Goal: Task Accomplishment & Management: Use online tool/utility

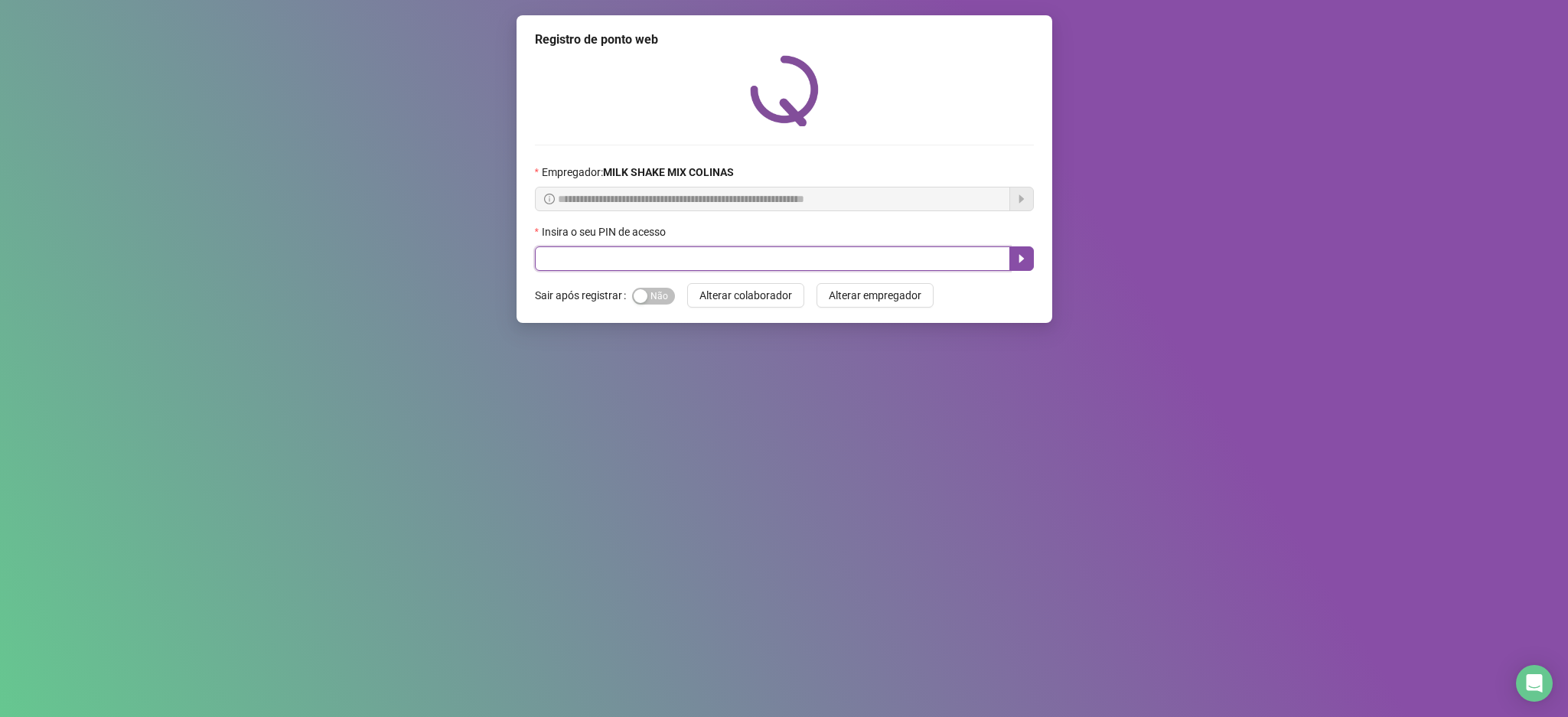
click at [600, 266] on input "text" at bounding box center [772, 258] width 475 height 24
type input "****"
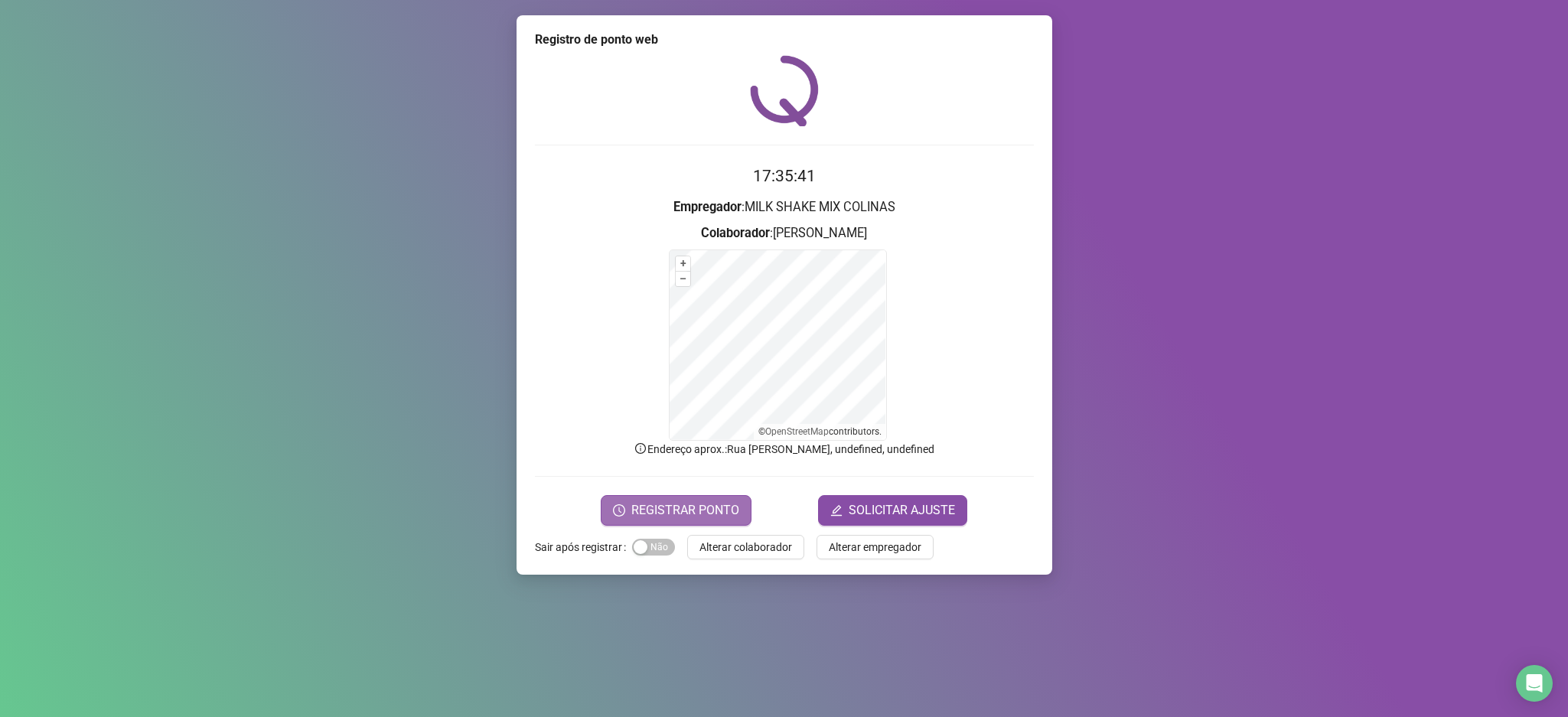
click at [668, 517] on span "REGISTRAR PONTO" at bounding box center [685, 510] width 108 height 19
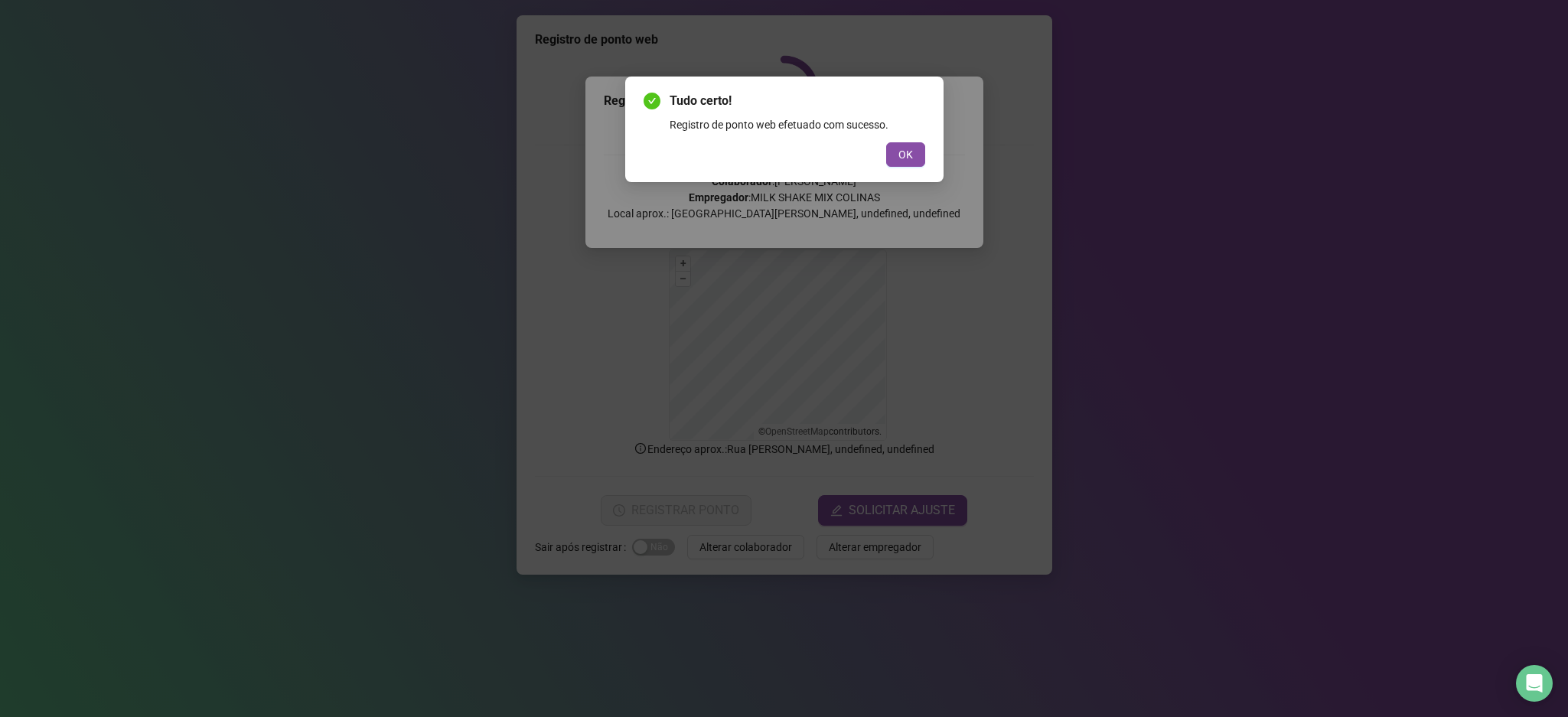
drag, startPoint x: 897, startPoint y: 147, endPoint x: 746, endPoint y: 265, distance: 191.6
click at [900, 147] on span "OK" at bounding box center [905, 154] width 14 height 17
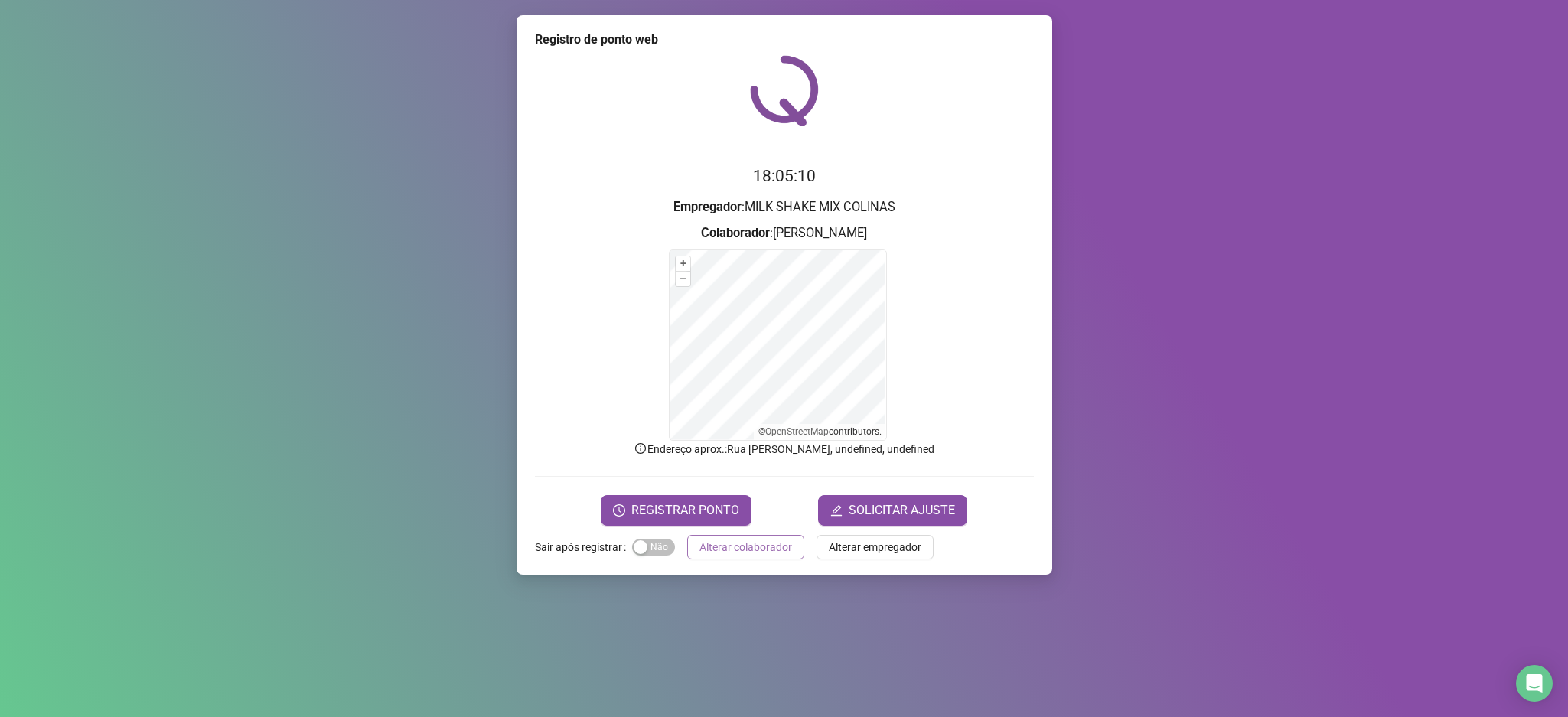
click at [719, 547] on span "Alterar colaborador" at bounding box center [746, 546] width 93 height 17
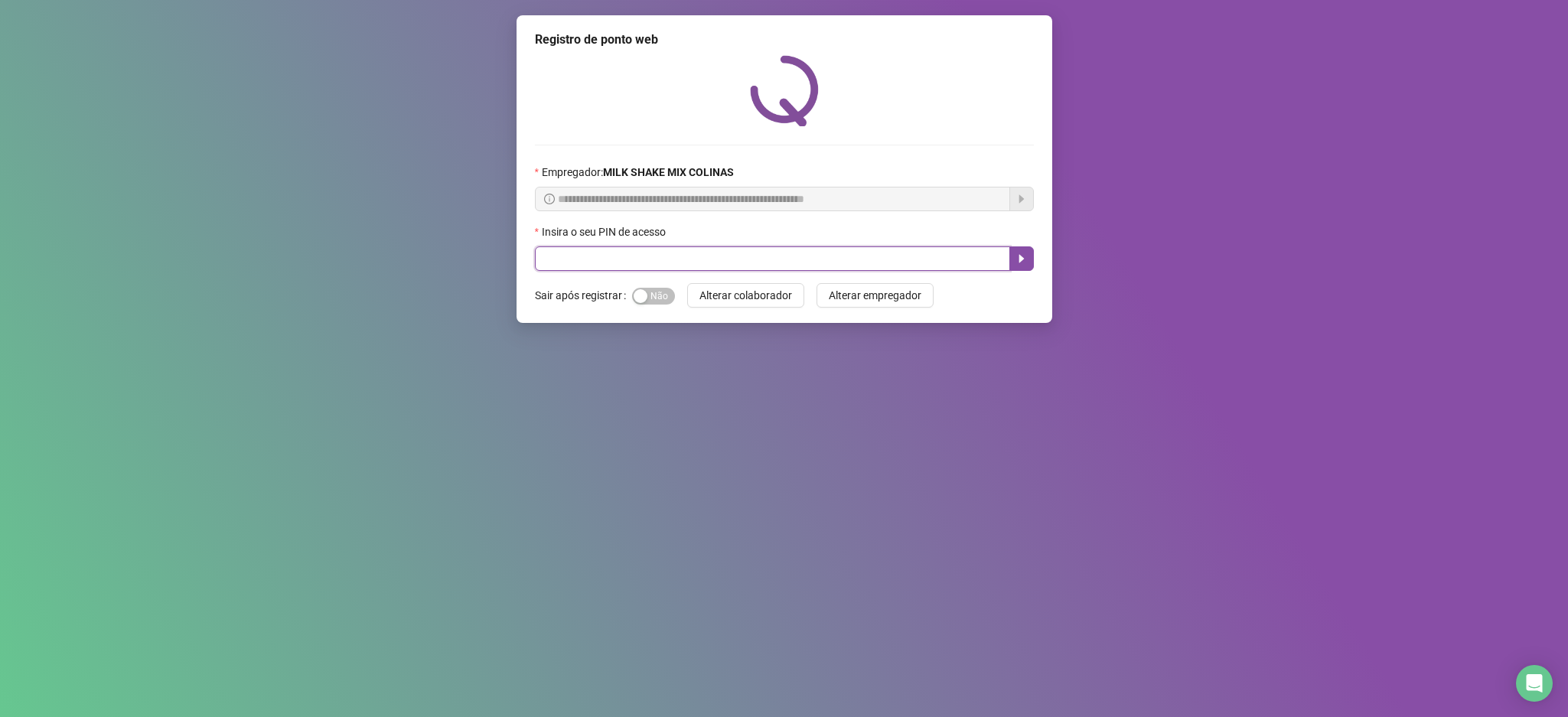
click at [593, 262] on input "text" at bounding box center [772, 258] width 475 height 24
type input "*****"
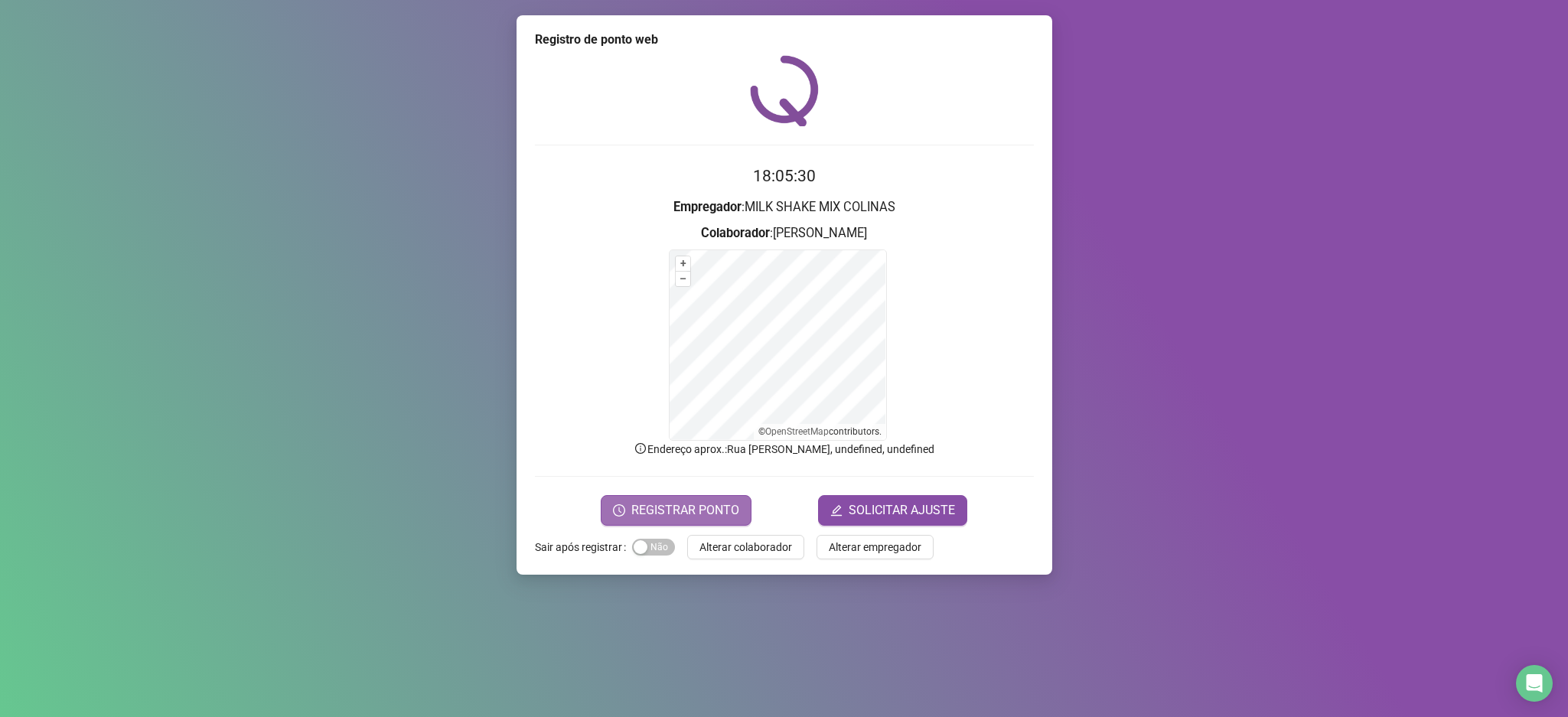
click at [712, 514] on span "REGISTRAR PONTO" at bounding box center [685, 510] width 108 height 19
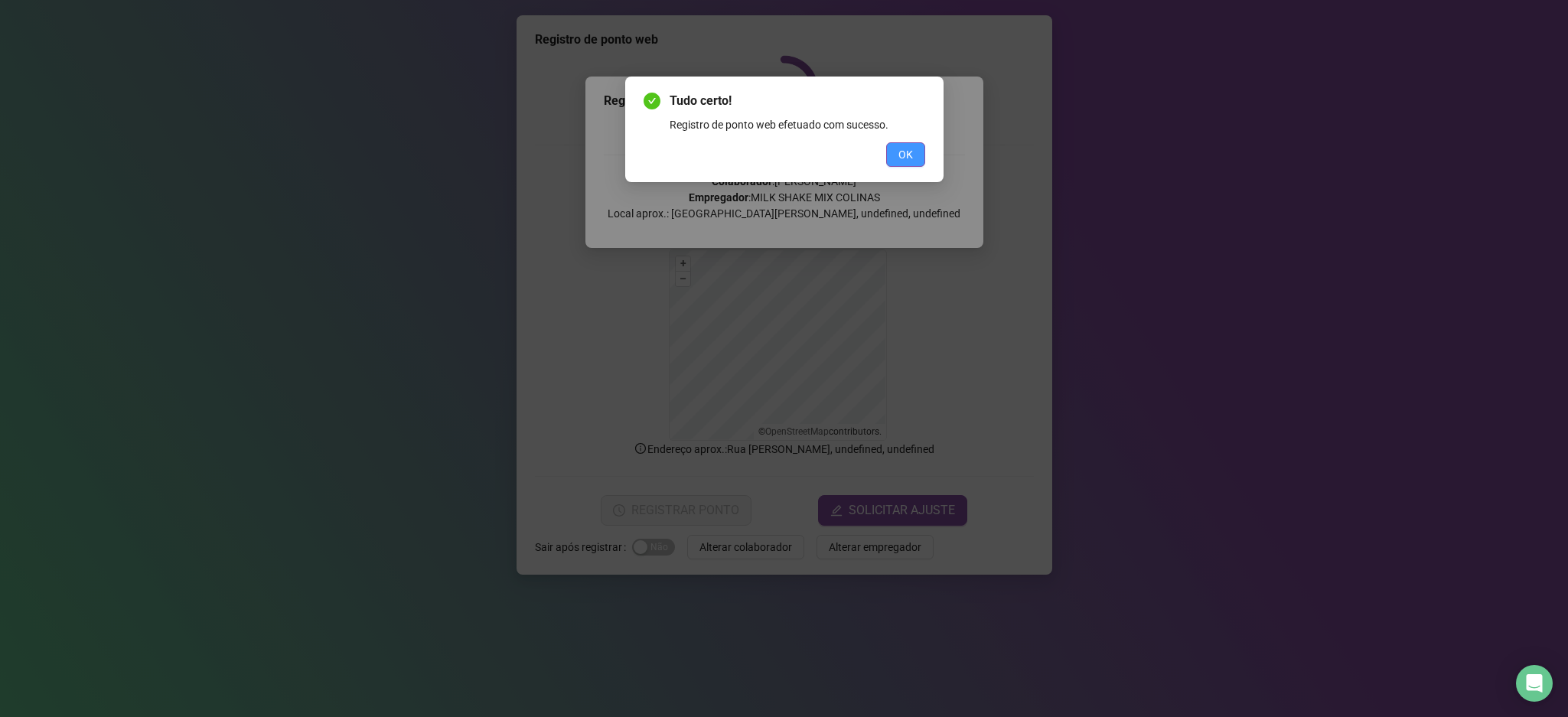
click at [901, 157] on span "OK" at bounding box center [905, 154] width 14 height 17
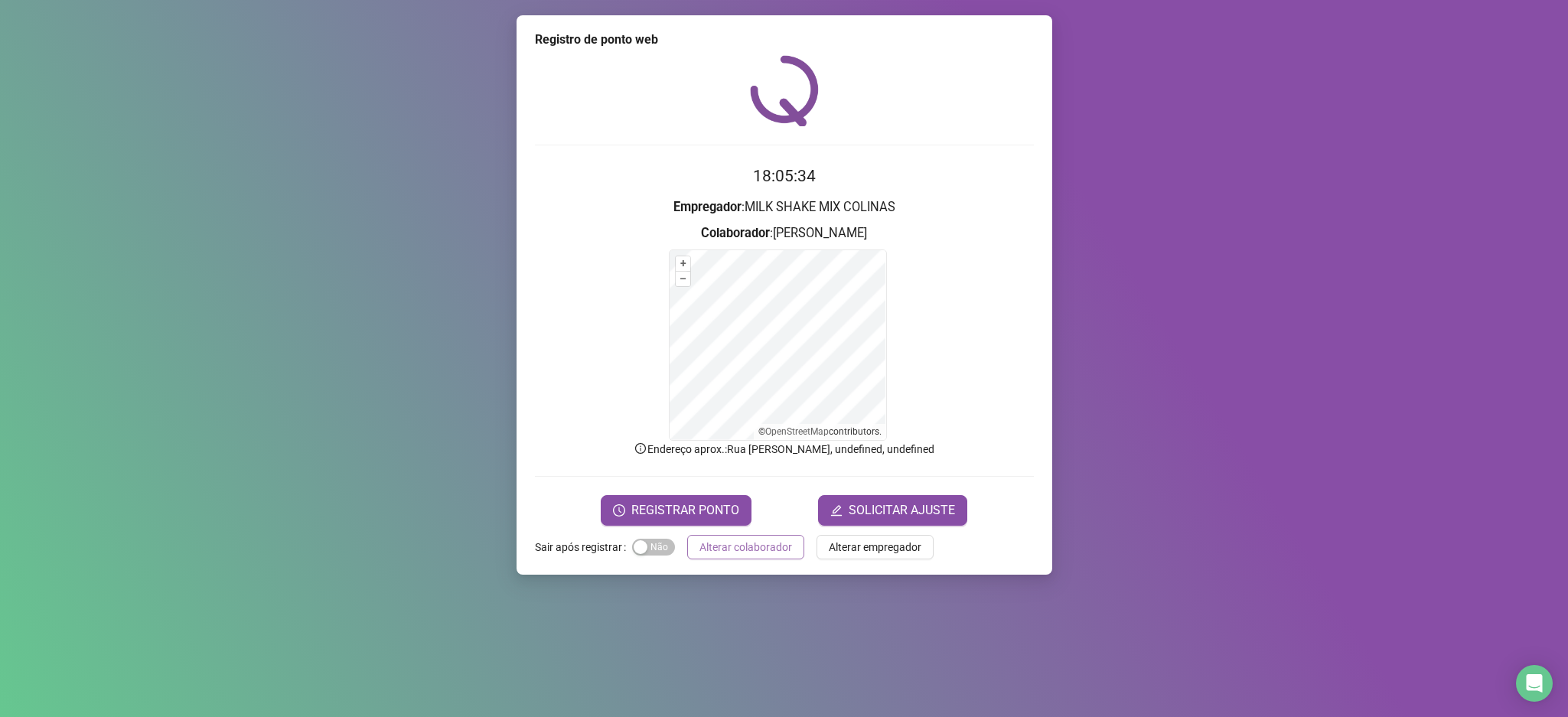
click at [749, 552] on span "Alterar colaborador" at bounding box center [746, 546] width 93 height 17
